Goal: Task Accomplishment & Management: Manage account settings

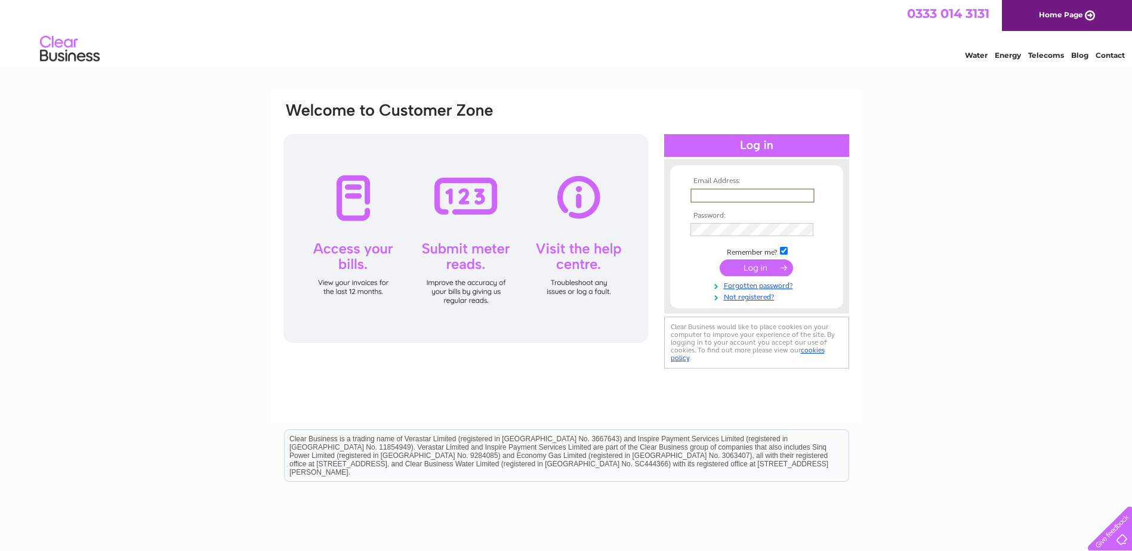
click at [752, 196] on input "text" at bounding box center [752, 196] width 124 height 14
click at [715, 197] on input "text" at bounding box center [752, 196] width 124 height 14
type input "sales@marinesafetysupplies.com"
click at [720, 260] on input "submit" at bounding box center [756, 268] width 73 height 17
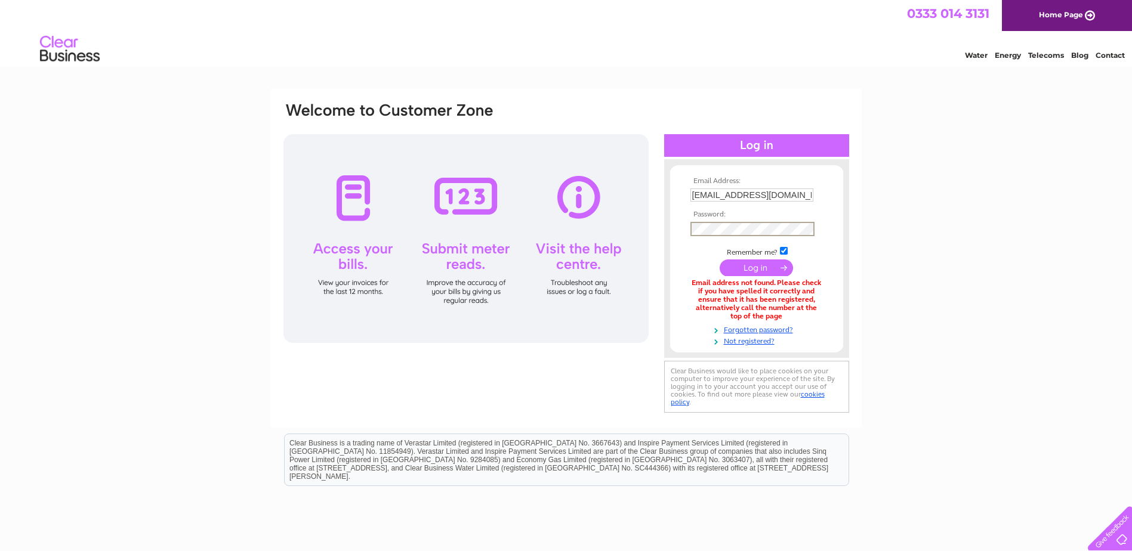
click at [720, 260] on input "submit" at bounding box center [756, 268] width 73 height 17
click at [749, 270] on input "submit" at bounding box center [756, 268] width 73 height 17
click at [749, 270] on input "submit" at bounding box center [756, 266] width 73 height 17
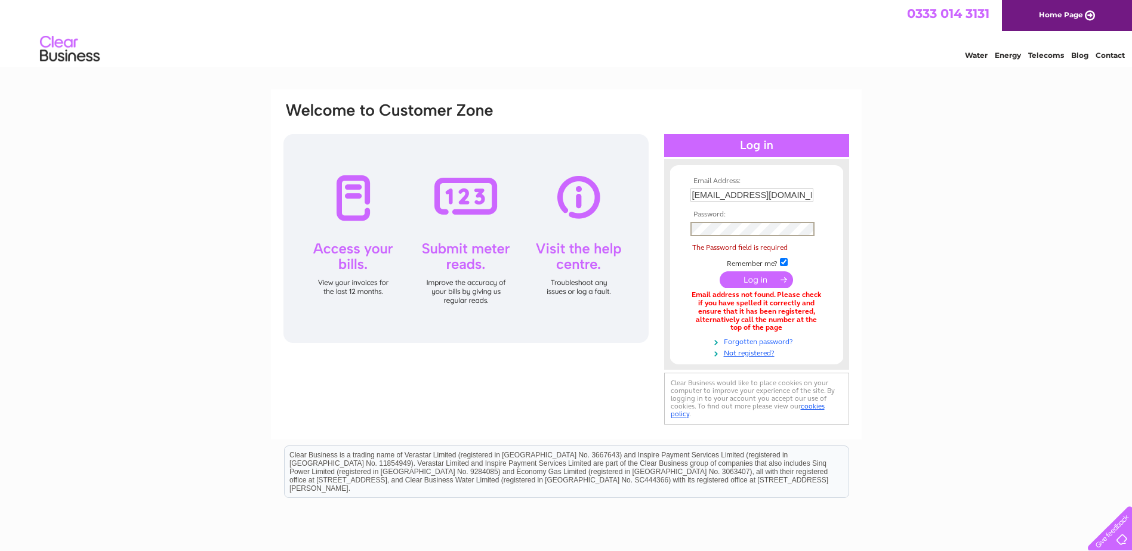
click at [744, 347] on link "Forgotten password?" at bounding box center [757, 340] width 135 height 11
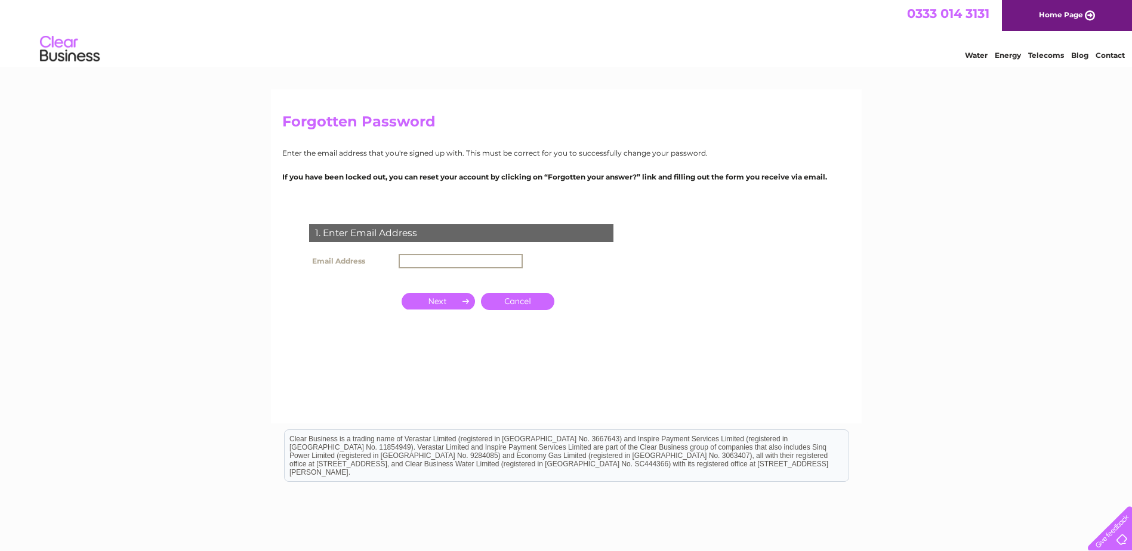
click at [496, 269] on input "text" at bounding box center [461, 261] width 124 height 14
type input "[EMAIL_ADDRESS][DOMAIN_NAME]"
click at [445, 310] on input "button" at bounding box center [438, 301] width 73 height 17
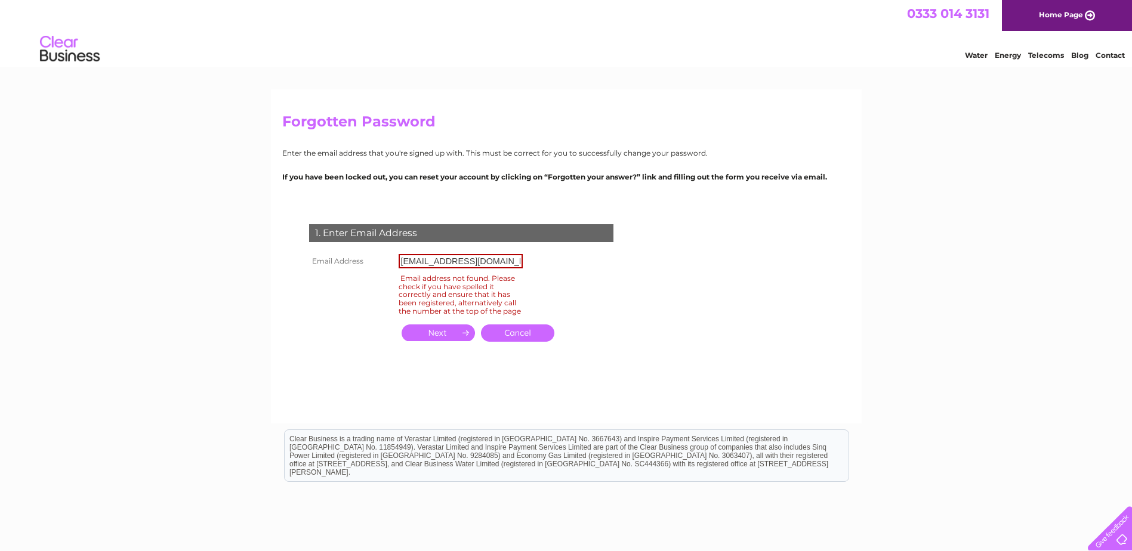
click at [508, 342] on link "Cancel" at bounding box center [517, 333] width 73 height 17
